Goal: Obtain resource: Download file/media

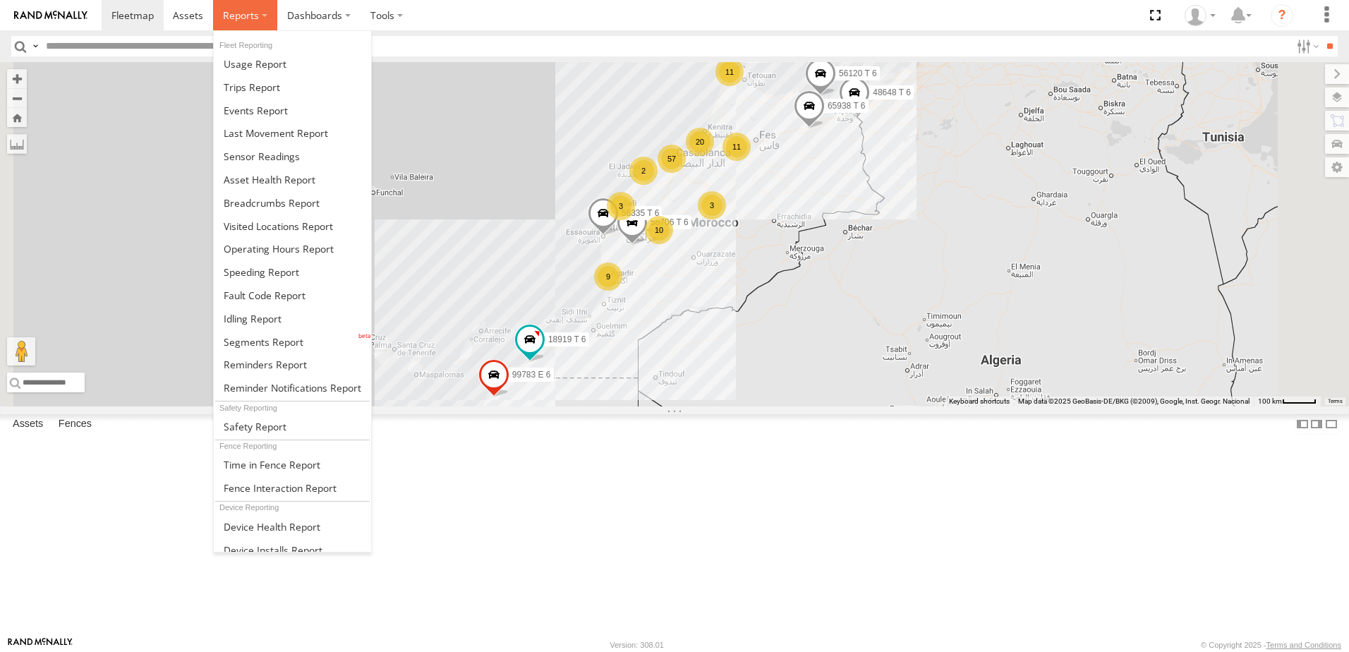
click at [238, 24] on label at bounding box center [245, 15] width 64 height 30
click at [306, 173] on span at bounding box center [270, 179] width 92 height 13
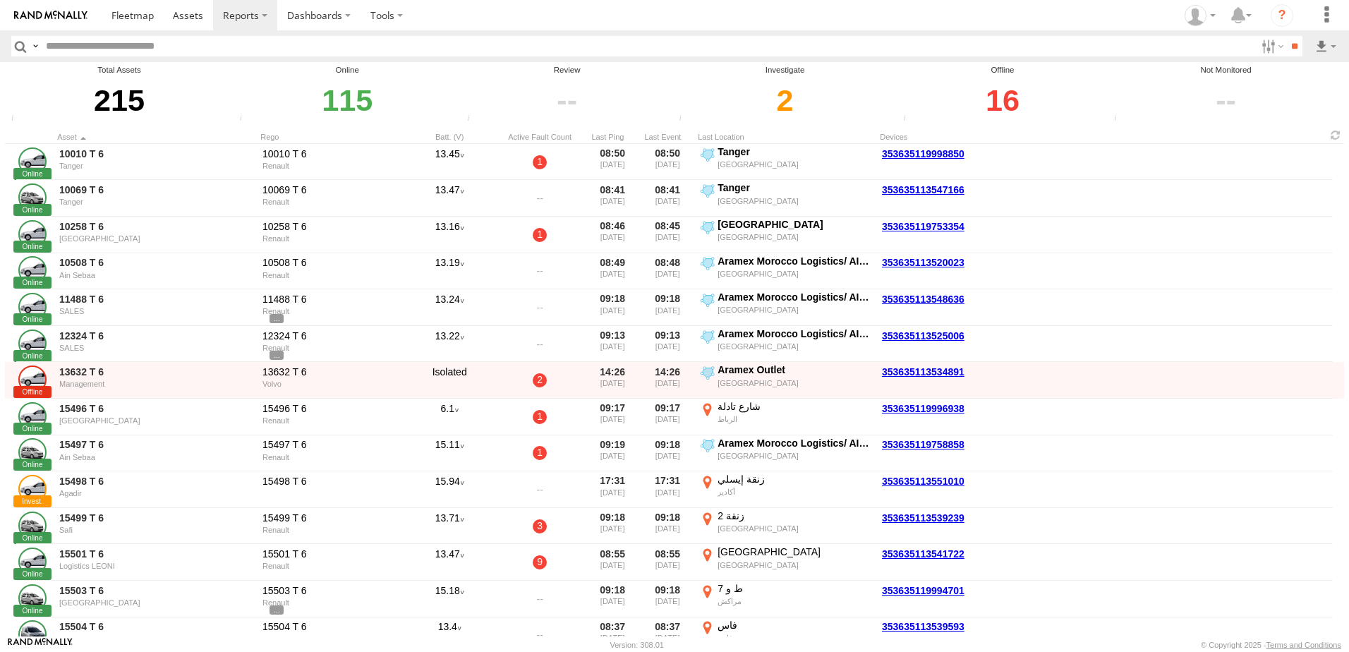
click at [1025, 93] on div "16" at bounding box center [1002, 100] width 207 height 49
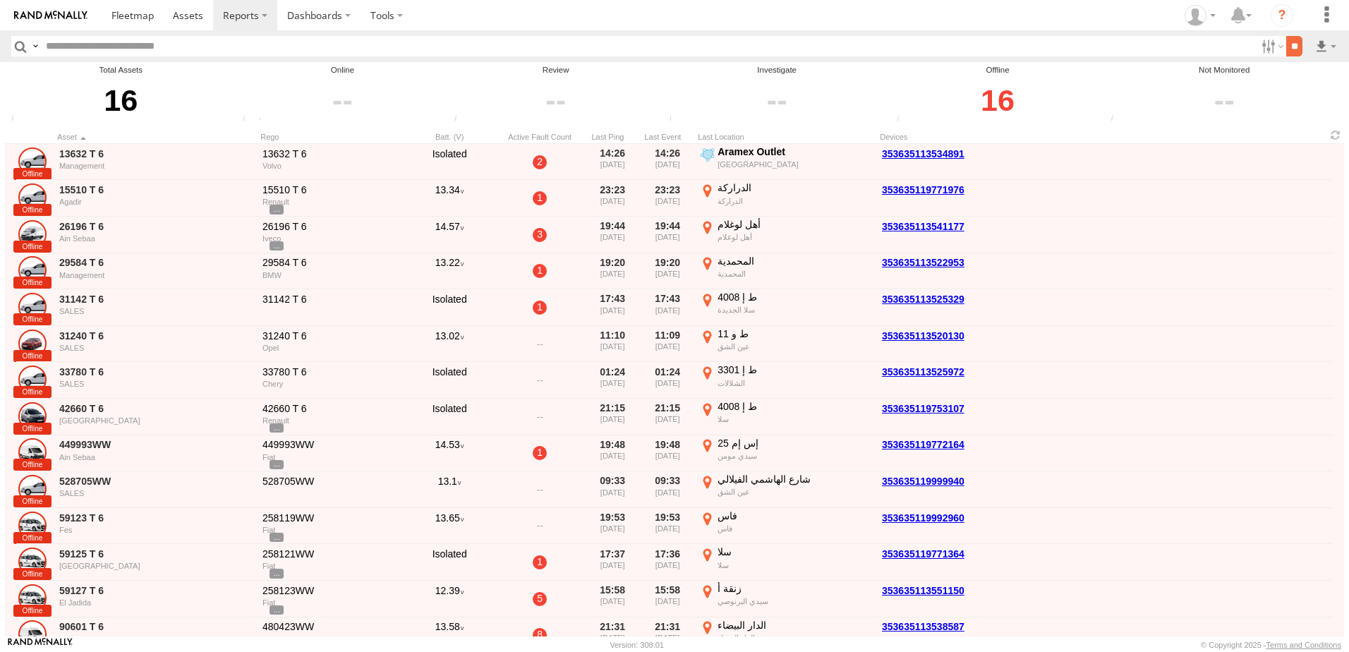
click at [1296, 45] on input "**" at bounding box center [1294, 46] width 16 height 20
click at [1318, 45] on label at bounding box center [1326, 46] width 24 height 20
click at [1303, 88] on link at bounding box center [1289, 97] width 86 height 21
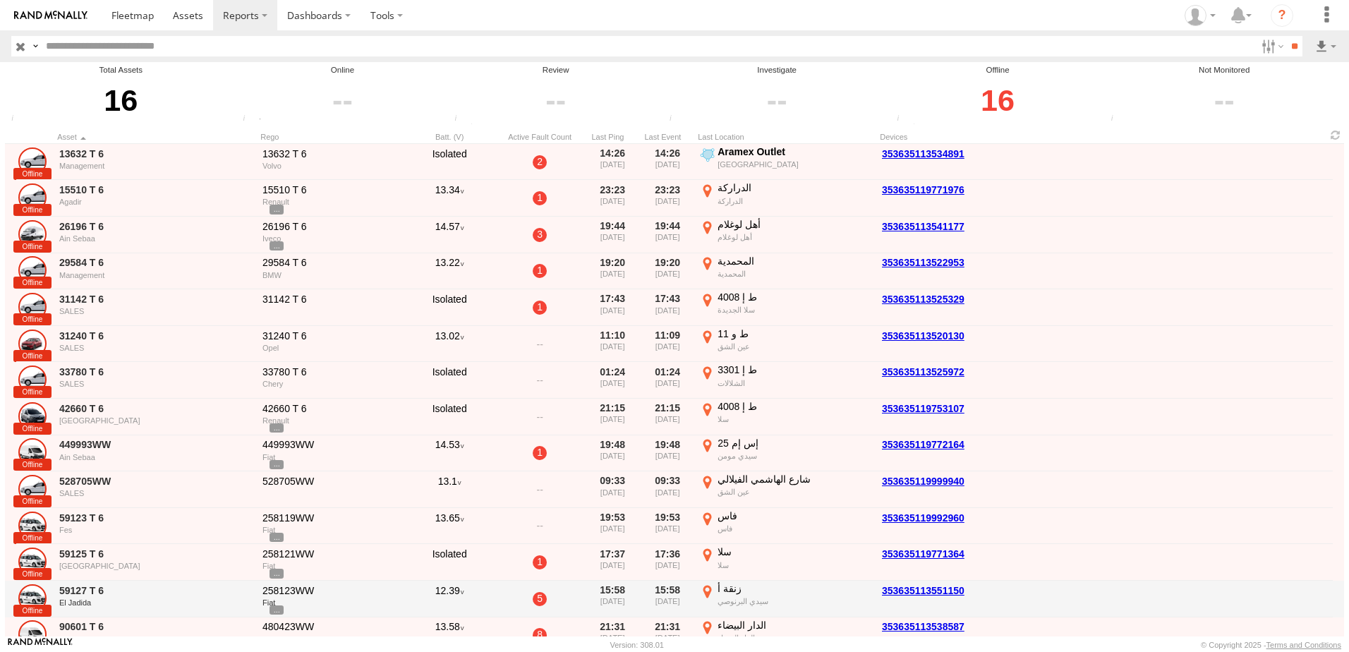
scroll to position [117, 0]
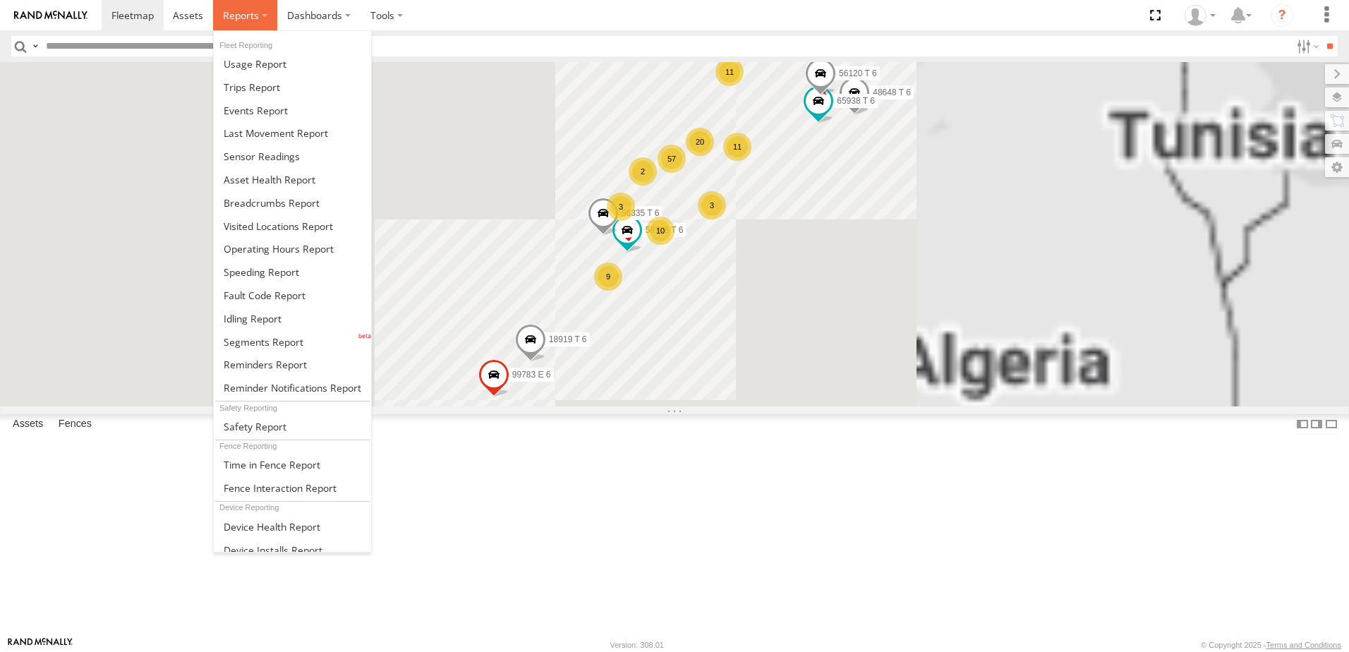
click at [259, 16] on label at bounding box center [245, 15] width 64 height 30
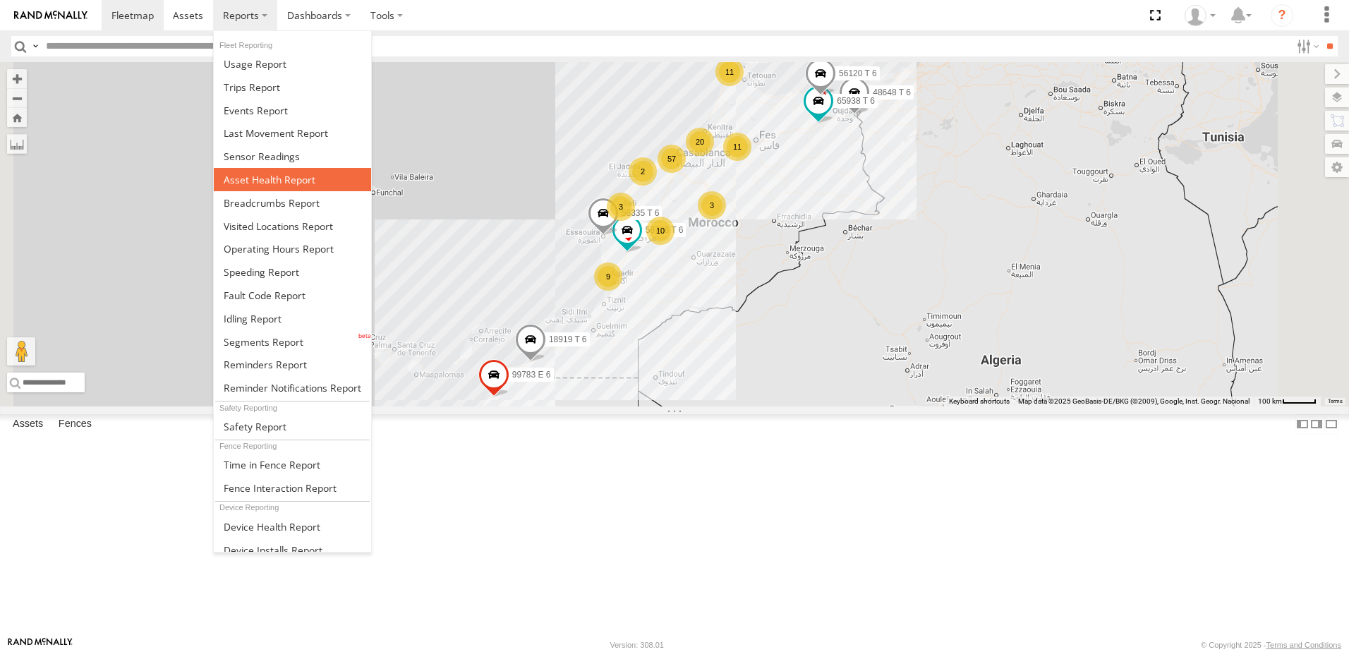
click at [300, 174] on span at bounding box center [270, 179] width 92 height 13
